Goal: Transaction & Acquisition: Purchase product/service

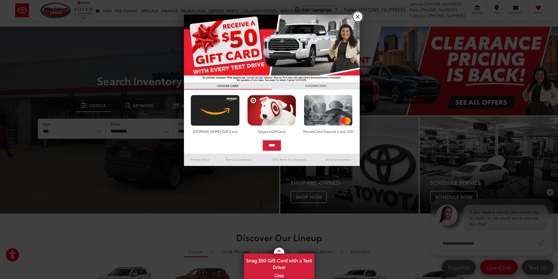
click at [358, 16] on link "X" at bounding box center [358, 17] width 10 height 10
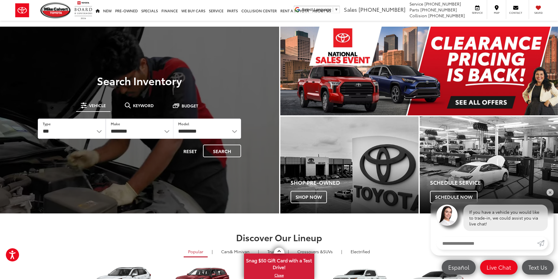
click at [174, 69] on div at bounding box center [139, 166] width 279 height 279
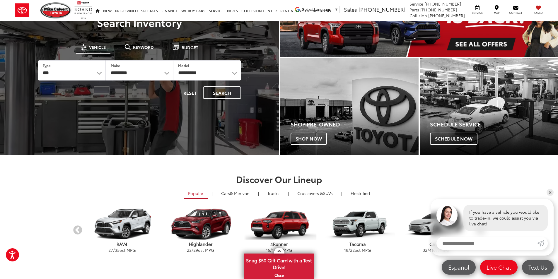
scroll to position [146, 0]
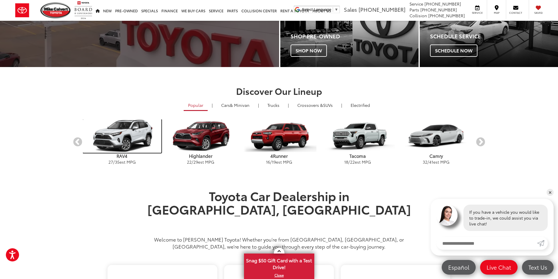
click at [128, 126] on img "carousel" at bounding box center [122, 135] width 78 height 33
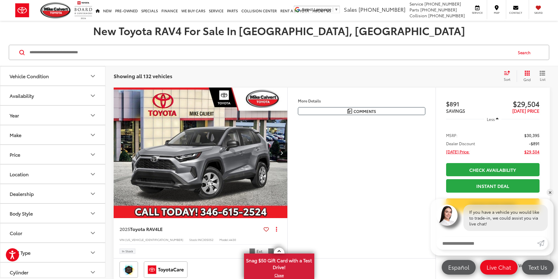
scroll to position [58, 0]
click at [549, 193] on link "✕" at bounding box center [550, 192] width 7 height 7
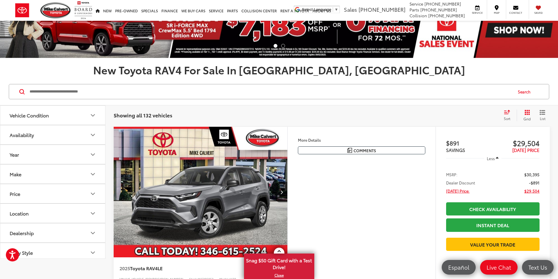
scroll to position [0, 0]
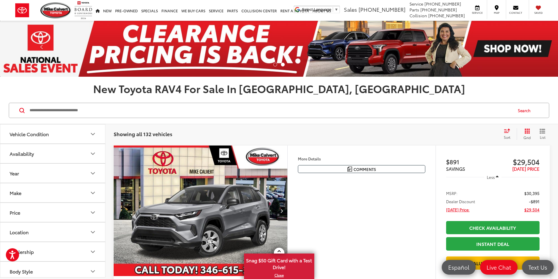
click at [297, 53] on img at bounding box center [279, 49] width 558 height 56
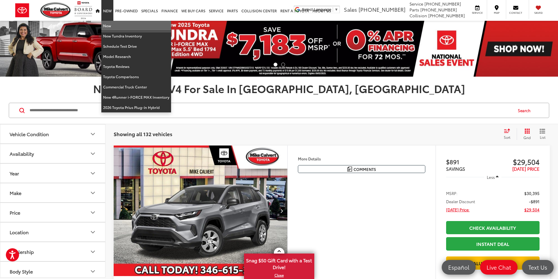
click at [104, 23] on link "New" at bounding box center [136, 26] width 70 height 10
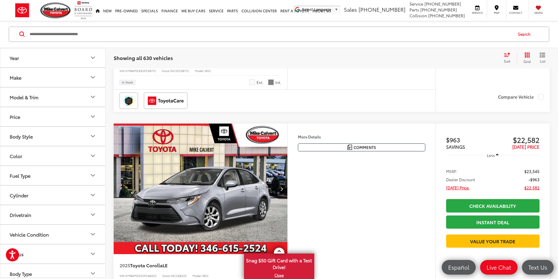
scroll to position [205, 0]
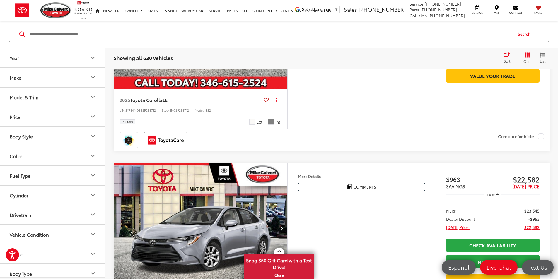
drag, startPoint x: 34, startPoint y: 102, endPoint x: 42, endPoint y: 99, distance: 9.0
click at [35, 100] on button "Model & Trim" at bounding box center [52, 97] width 105 height 19
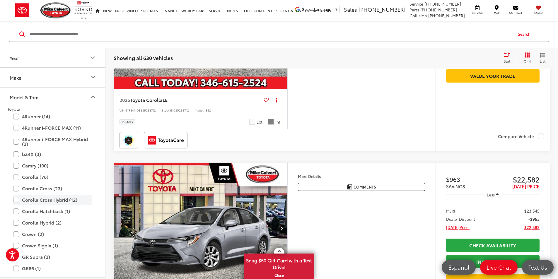
click at [15, 202] on label "Corolla Cross Hybrid (12)" at bounding box center [52, 200] width 79 height 10
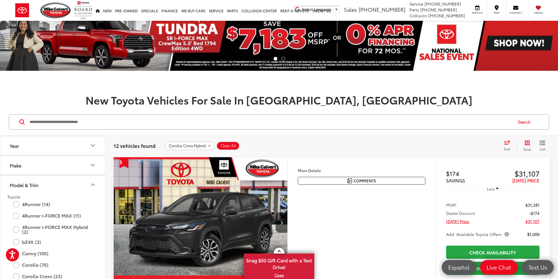
scroll to position [64, 0]
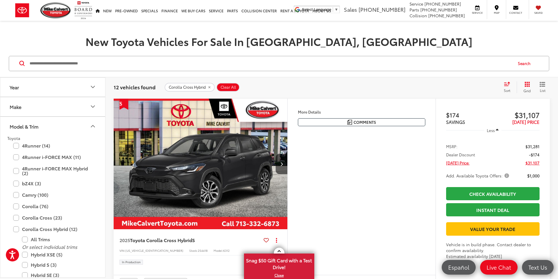
click at [167, 180] on img "2025 Toyota Corolla Cross Hybrid Hybrid S 0" at bounding box center [200, 164] width 175 height 131
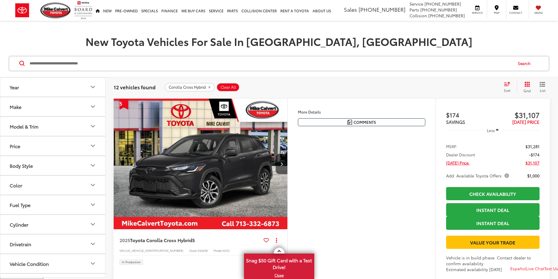
click at [43, 125] on button "Model & Trim" at bounding box center [52, 126] width 105 height 19
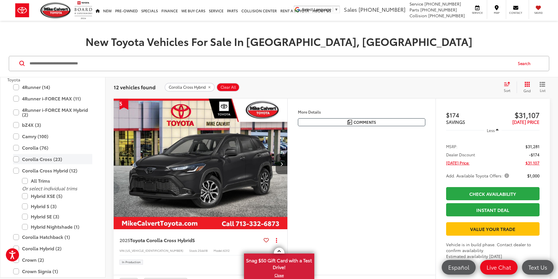
click at [15, 159] on label "Corolla Cross (23)" at bounding box center [52, 159] width 79 height 10
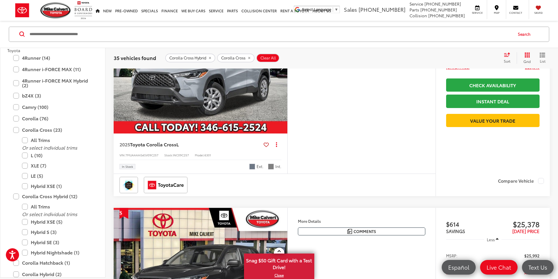
scroll to position [562, 0]
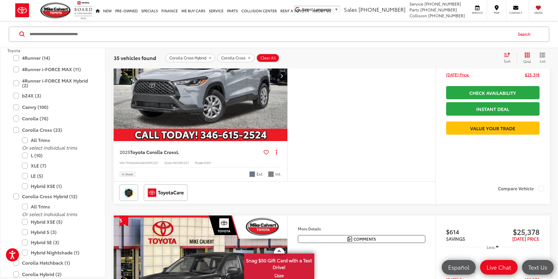
click at [260, 141] on img "2025 Toyota Corolla Cross L 0" at bounding box center [200, 76] width 175 height 131
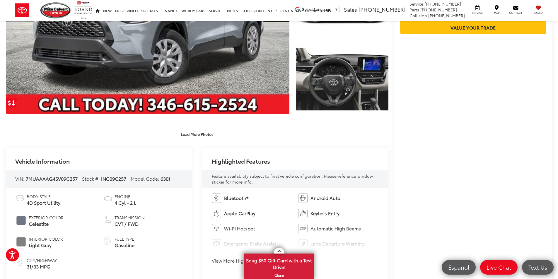
scroll to position [28, 0]
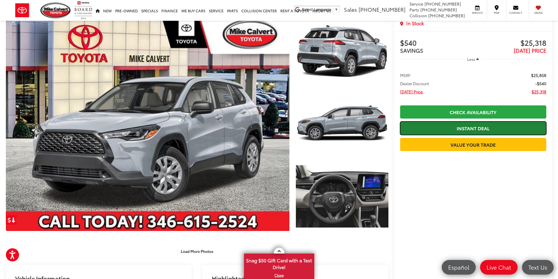
click at [466, 127] on link "Instant Deal" at bounding box center [473, 128] width 146 height 13
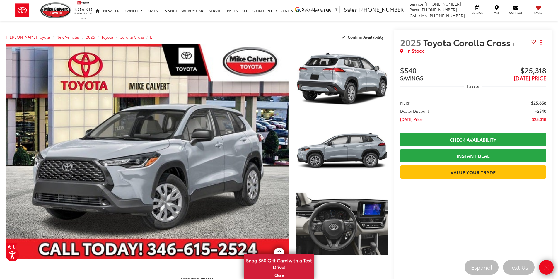
scroll to position [117, 0]
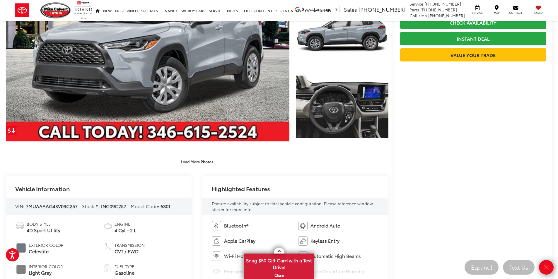
click at [346, 167] on div "Load More Photos" at bounding box center [197, 161] width 382 height 10
click at [322, 153] on div "Load More Photos" at bounding box center [197, 158] width 382 height 16
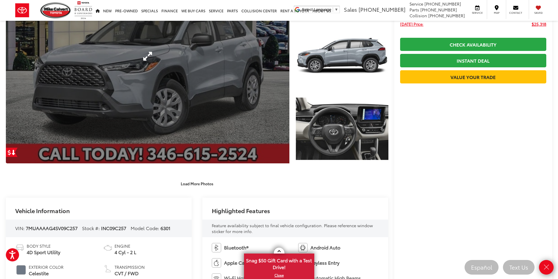
scroll to position [0, 0]
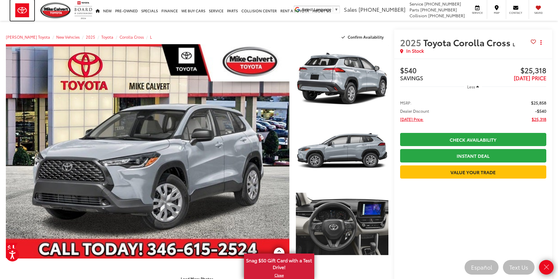
click at [20, 9] on img at bounding box center [22, 10] width 24 height 21
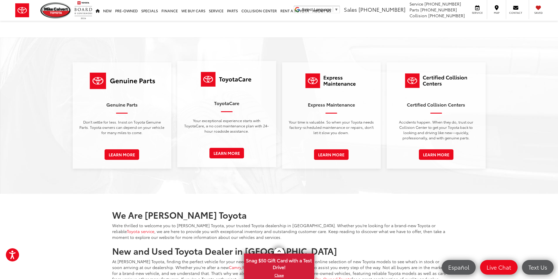
scroll to position [701, 0]
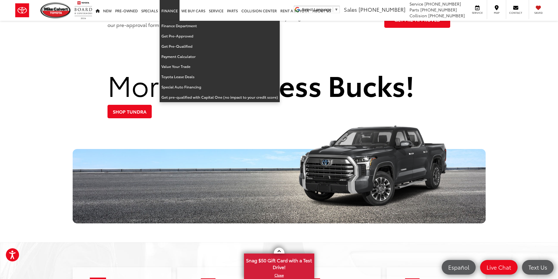
click at [163, 11] on link "Finance" at bounding box center [170, 10] width 20 height 21
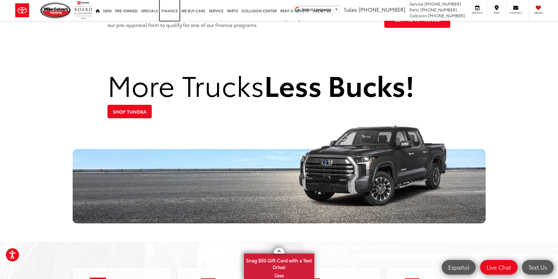
click at [166, 13] on link "Finance" at bounding box center [170, 10] width 20 height 21
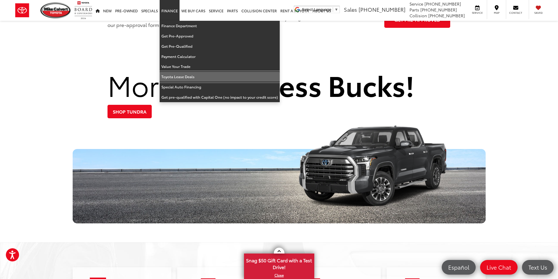
click at [176, 78] on link "Toyota Lease Deals" at bounding box center [220, 77] width 120 height 10
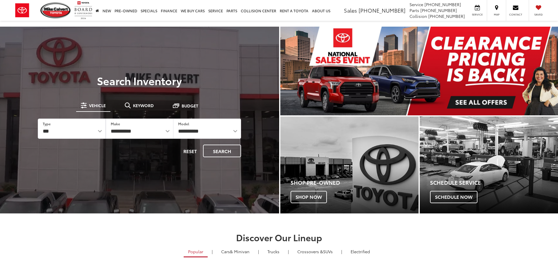
scroll to position [701, 0]
